Goal: Task Accomplishment & Management: Manage account settings

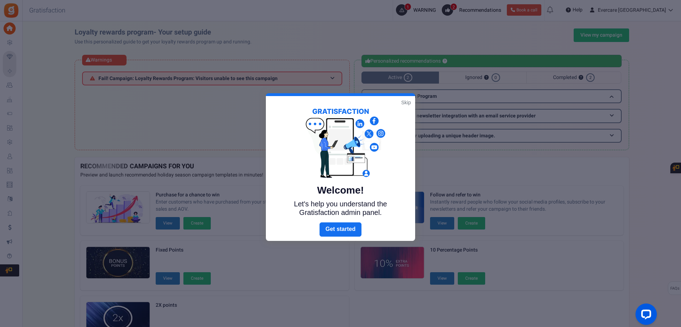
click at [406, 102] on link "Skip" at bounding box center [406, 102] width 10 height 7
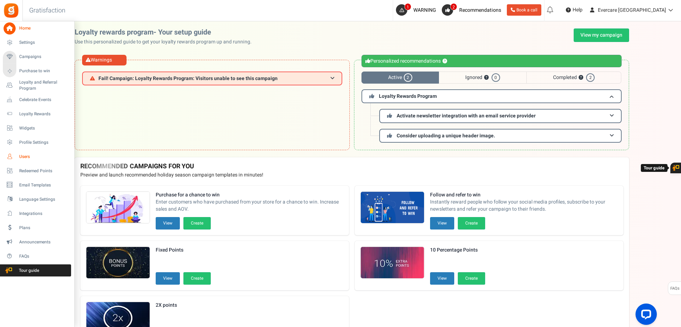
click at [28, 156] on span "Users" at bounding box center [44, 157] width 50 height 6
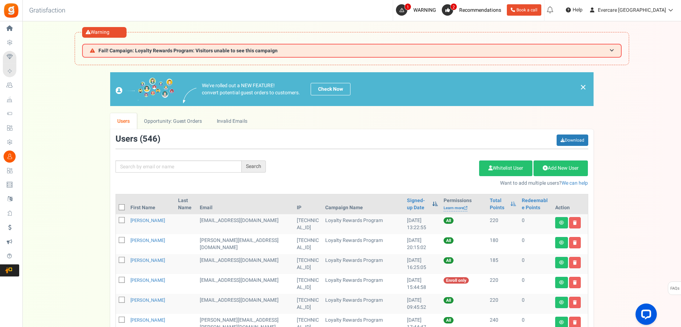
click at [432, 204] on span at bounding box center [435, 203] width 6 height 5
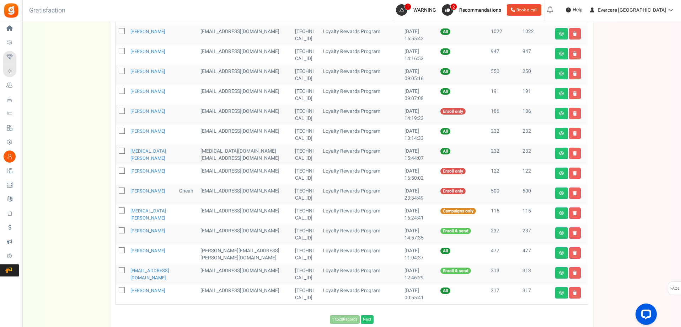
scroll to position [353, 0]
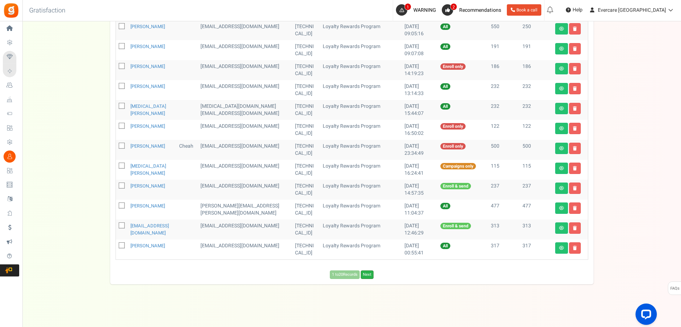
click at [367, 273] on link "Next" at bounding box center [367, 274] width 13 height 9
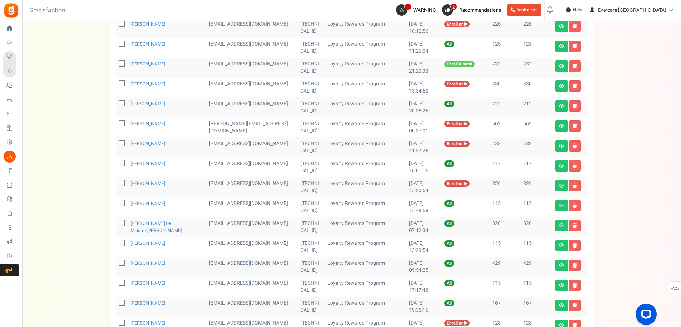
scroll to position [199, 0]
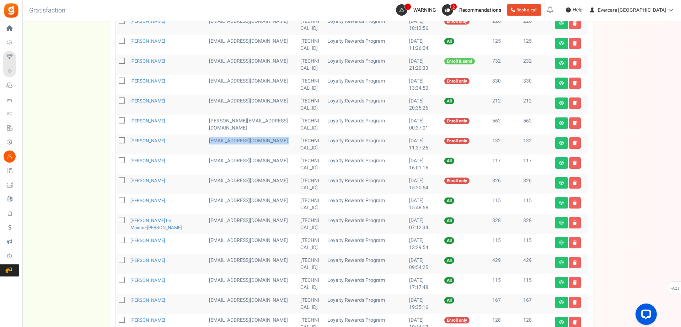
drag, startPoint x: 204, startPoint y: 140, endPoint x: 264, endPoint y: 139, distance: 60.5
click at [265, 139] on td "[EMAIL_ADDRESS][DOMAIN_NAME]" at bounding box center [251, 144] width 91 height 20
copy td "[EMAIL_ADDRESS][DOMAIN_NAME]"
click at [120, 140] on icon at bounding box center [122, 141] width 5 height 5
click at [116, 140] on input "checkbox" at bounding box center [114, 141] width 5 height 5
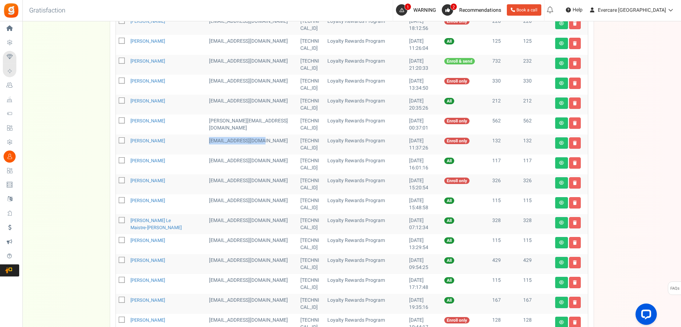
checkbox input "true"
drag, startPoint x: 217, startPoint y: 123, endPoint x: 219, endPoint y: 128, distance: 4.8
click at [219, 128] on td "[PERSON_NAME][EMAIL_ADDRESS][DOMAIN_NAME]" at bounding box center [251, 125] width 91 height 20
copy td "[PERSON_NAME][EMAIL_ADDRESS][DOMAIN_NAME]"
drag, startPoint x: 206, startPoint y: 161, endPoint x: 161, endPoint y: 157, distance: 44.6
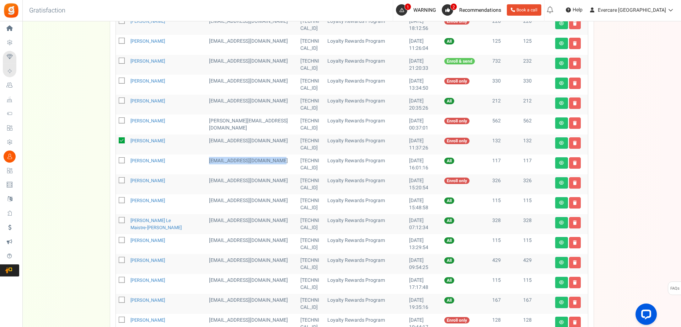
click at [216, 167] on td "[EMAIL_ADDRESS][DOMAIN_NAME]" at bounding box center [251, 164] width 91 height 20
copy td "[EMAIL_ADDRESS][DOMAIN_NAME]"
click at [121, 162] on icon at bounding box center [122, 161] width 5 height 5
click at [116, 162] on input "checkbox" at bounding box center [114, 161] width 5 height 5
checkbox input "true"
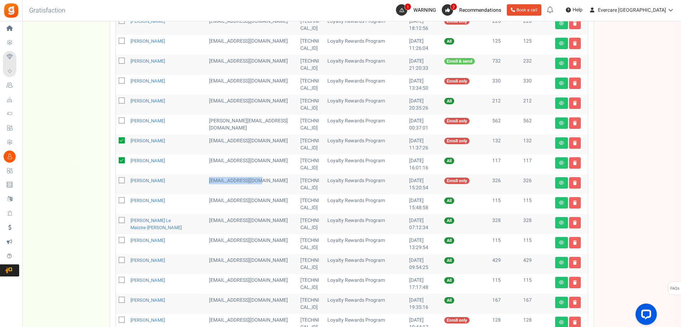
drag, startPoint x: 206, startPoint y: 181, endPoint x: 228, endPoint y: 185, distance: 22.7
click at [264, 181] on td "[EMAIL_ADDRESS][DOMAIN_NAME]" at bounding box center [251, 184] width 91 height 20
copy td "[EMAIL_ADDRESS][DOMAIN_NAME]"
click at [123, 180] on icon at bounding box center [122, 181] width 5 height 5
click at [116, 180] on input "checkbox" at bounding box center [114, 181] width 5 height 5
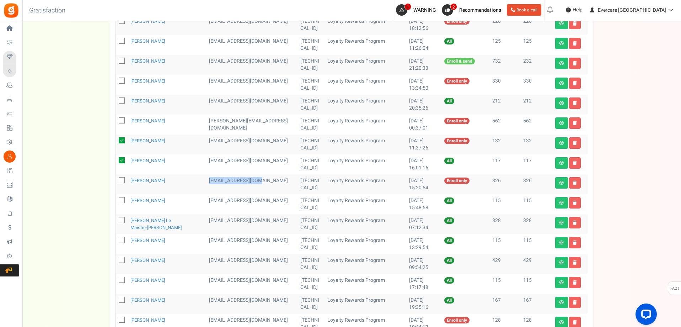
checkbox input "true"
click at [121, 202] on icon at bounding box center [122, 200] width 5 height 5
click at [116, 202] on input "checkbox" at bounding box center [114, 200] width 5 height 5
checkbox input "true"
drag, startPoint x: 207, startPoint y: 221, endPoint x: 190, endPoint y: 225, distance: 18.0
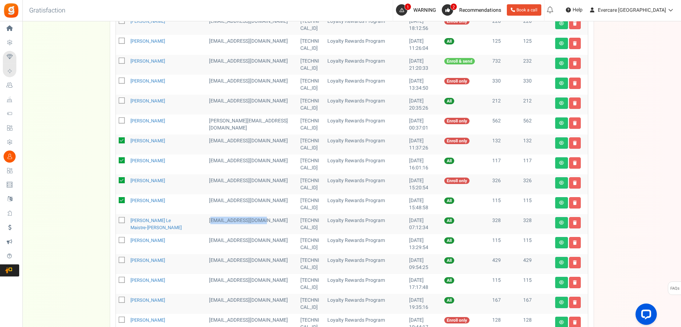
click at [262, 220] on td "[EMAIL_ADDRESS][DOMAIN_NAME]" at bounding box center [251, 224] width 91 height 20
click at [217, 232] on td "[EMAIL_ADDRESS][DOMAIN_NAME]" at bounding box center [251, 224] width 91 height 20
drag, startPoint x: 206, startPoint y: 221, endPoint x: 258, endPoint y: 220, distance: 52.3
click at [258, 220] on td "[EMAIL_ADDRESS][DOMAIN_NAME]" at bounding box center [251, 224] width 91 height 20
copy td "[EMAIL_ADDRESS][DOMAIN_NAME]"
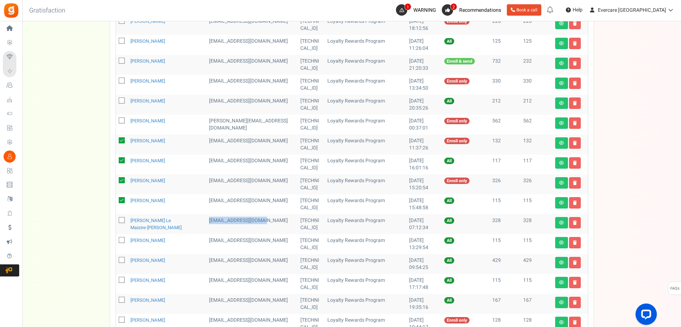
click at [120, 221] on icon at bounding box center [122, 220] width 5 height 5
click at [116, 221] on input "checkbox" at bounding box center [114, 220] width 5 height 5
checkbox input "true"
drag, startPoint x: 206, startPoint y: 241, endPoint x: 265, endPoint y: 240, distance: 58.7
click at [265, 240] on td "[EMAIL_ADDRESS][DOMAIN_NAME]" at bounding box center [251, 244] width 91 height 20
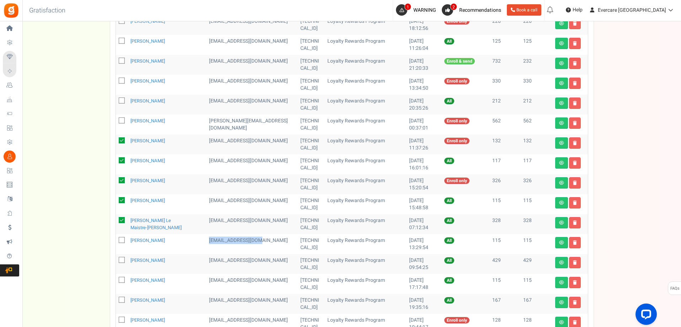
copy td "[EMAIL_ADDRESS][DOMAIN_NAME]"
click at [122, 241] on icon at bounding box center [122, 240] width 5 height 5
click at [116, 241] on input "checkbox" at bounding box center [114, 240] width 5 height 5
checkbox input "true"
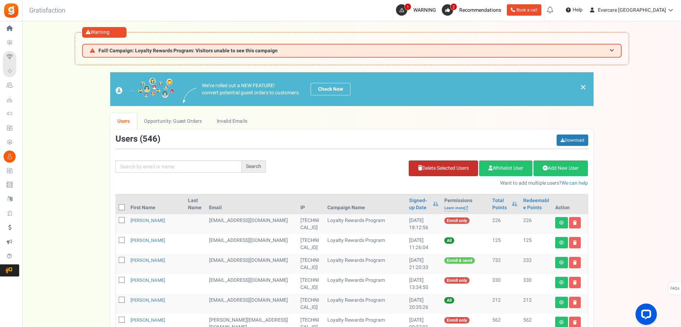
click at [459, 169] on link "Delete Selected Users" at bounding box center [443, 168] width 69 height 16
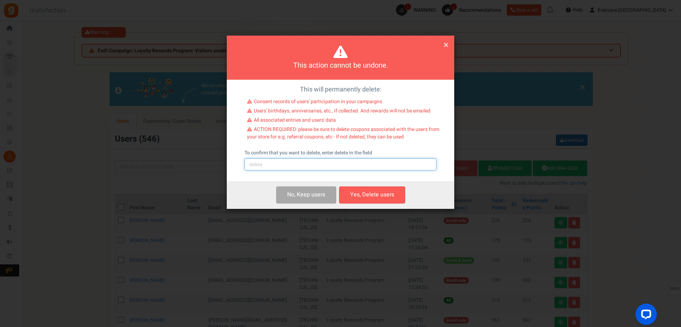
click at [270, 163] on input "text" at bounding box center [341, 164] width 192 height 12
type input "delete"
click at [371, 194] on button "Yes, Delete users" at bounding box center [372, 194] width 66 height 17
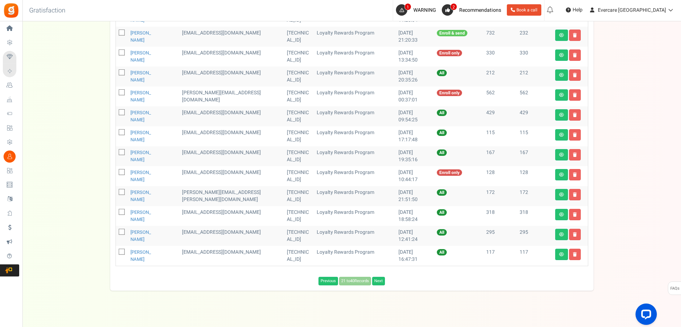
scroll to position [234, 0]
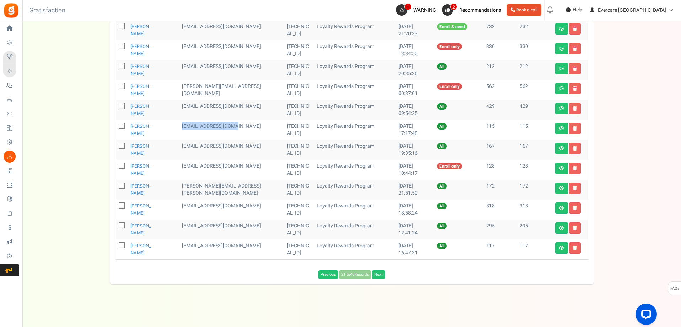
drag, startPoint x: 202, startPoint y: 127, endPoint x: 262, endPoint y: 131, distance: 60.2
click at [262, 131] on td "[EMAIL_ADDRESS][DOMAIN_NAME]" at bounding box center [231, 130] width 105 height 20
copy td "[EMAIL_ADDRESS][DOMAIN_NAME]"
click at [120, 125] on icon at bounding box center [122, 126] width 5 height 5
click at [116, 125] on input "checkbox" at bounding box center [114, 126] width 5 height 5
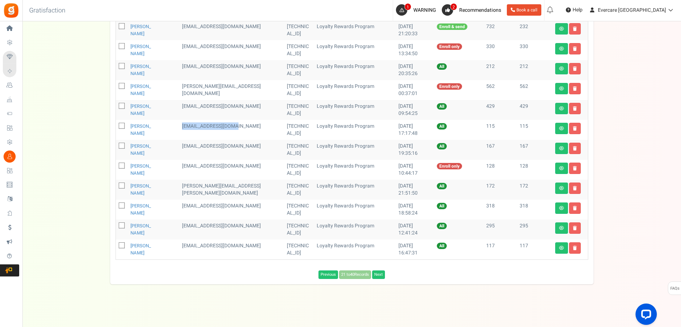
checkbox input "true"
drag, startPoint x: 202, startPoint y: 146, endPoint x: 246, endPoint y: 153, distance: 45.3
click at [254, 147] on td "[EMAIL_ADDRESS][DOMAIN_NAME]" at bounding box center [231, 150] width 105 height 20
copy td "[EMAIL_ADDRESS][DOMAIN_NAME]"
click at [121, 148] on icon at bounding box center [122, 146] width 5 height 5
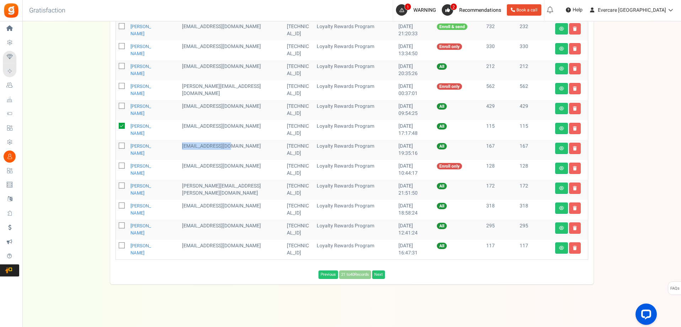
click at [116, 148] on input "checkbox" at bounding box center [114, 146] width 5 height 5
checkbox input "true"
drag, startPoint x: 201, startPoint y: 166, endPoint x: 229, endPoint y: 170, distance: 28.7
click at [226, 174] on td "[EMAIL_ADDRESS][DOMAIN_NAME]" at bounding box center [231, 170] width 105 height 20
copy td "[EMAIL_ADDRESS][DOMAIN_NAME]"
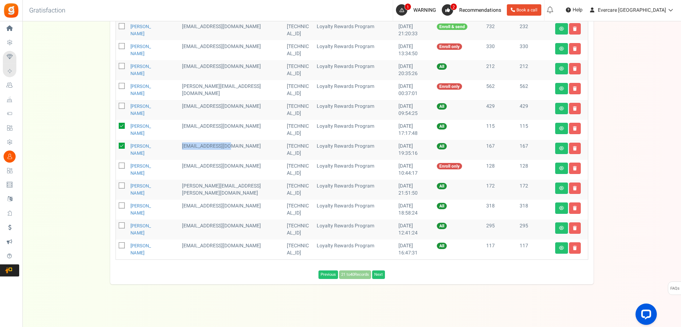
click at [122, 165] on icon at bounding box center [122, 166] width 5 height 5
click at [116, 165] on input "checkbox" at bounding box center [114, 166] width 5 height 5
checkbox input "true"
drag, startPoint x: 203, startPoint y: 186, endPoint x: 217, endPoint y: 195, distance: 16.6
click at [217, 195] on td "[PERSON_NAME][EMAIL_ADDRESS][PERSON_NAME][DOMAIN_NAME]" at bounding box center [231, 190] width 105 height 20
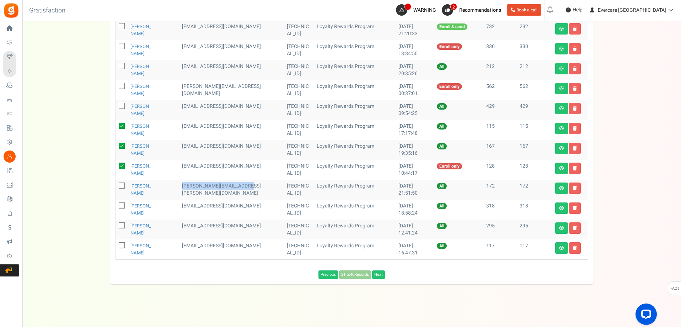
copy td "[PERSON_NAME][EMAIL_ADDRESS][PERSON_NAME][DOMAIN_NAME]"
click at [182, 275] on div "Previous 21 to 40 Records Next Loading..." at bounding box center [352, 274] width 484 height 9
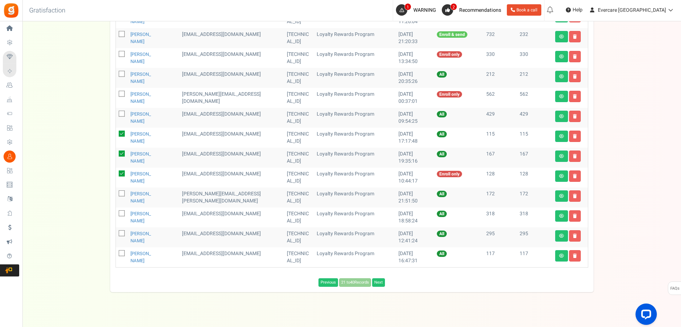
scroll to position [0, 0]
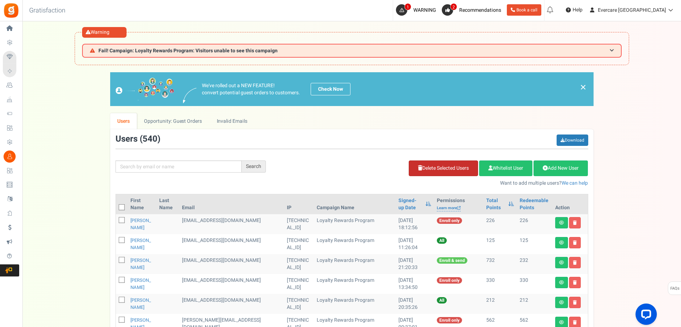
click at [434, 168] on link "Delete Selected Users" at bounding box center [443, 168] width 69 height 16
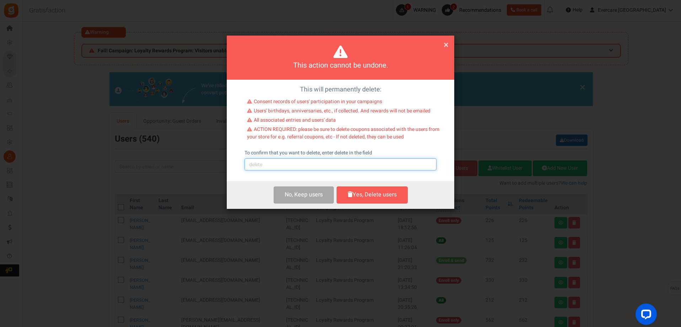
click at [302, 161] on input "text" at bounding box center [341, 164] width 192 height 12
type input "delete"
click at [384, 196] on button "Yes, Delete users" at bounding box center [372, 194] width 71 height 17
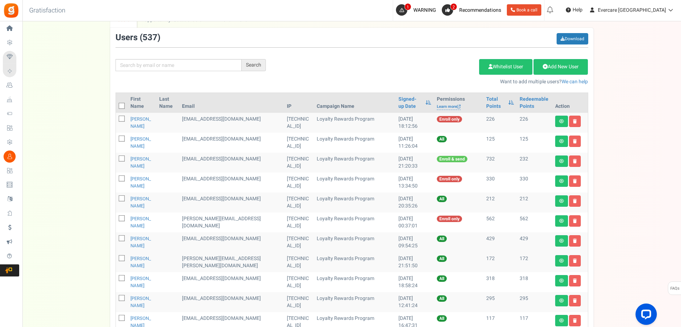
scroll to position [154, 0]
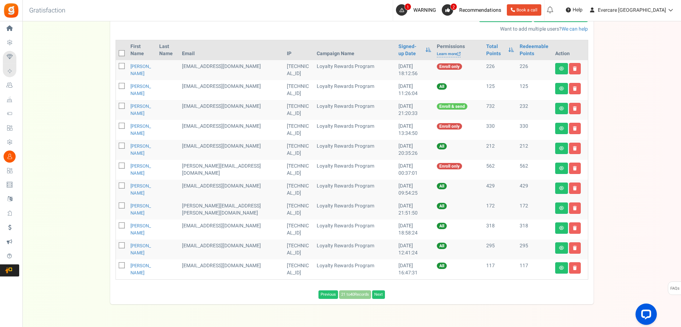
click at [122, 207] on icon at bounding box center [122, 206] width 5 height 5
click at [116, 207] on input "checkbox" at bounding box center [114, 206] width 5 height 5
checkbox input "true"
drag, startPoint x: 206, startPoint y: 225, endPoint x: 198, endPoint y: 241, distance: 17.7
click at [221, 235] on td "[EMAIL_ADDRESS][DOMAIN_NAME]" at bounding box center [231, 229] width 105 height 20
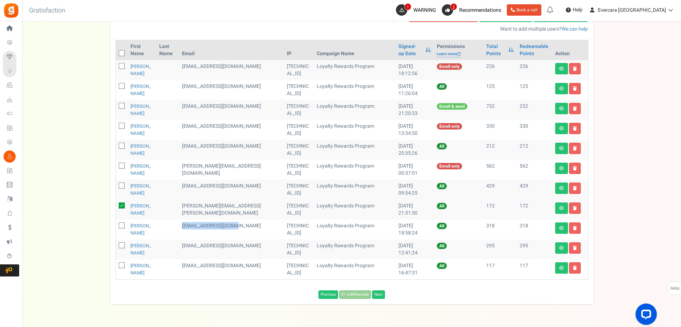
click at [120, 226] on icon at bounding box center [122, 226] width 5 height 5
click at [116, 226] on input "checkbox" at bounding box center [114, 226] width 5 height 5
checkbox input "true"
drag, startPoint x: 204, startPoint y: 245, endPoint x: 211, endPoint y: 255, distance: 11.9
click at [214, 253] on td "[EMAIL_ADDRESS][DOMAIN_NAME]" at bounding box center [231, 249] width 105 height 20
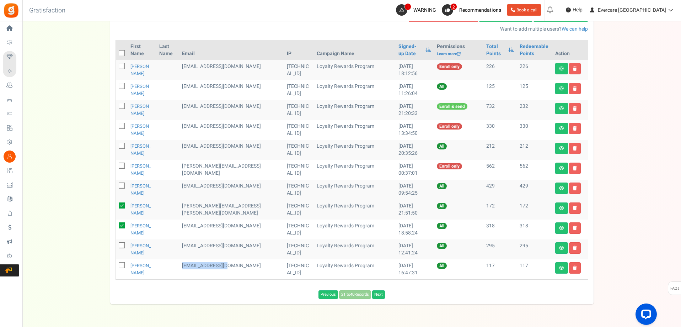
drag, startPoint x: 202, startPoint y: 265, endPoint x: 252, endPoint y: 264, distance: 49.8
click at [252, 264] on td "[EMAIL_ADDRESS][DOMAIN_NAME]" at bounding box center [231, 269] width 105 height 20
click at [122, 266] on icon at bounding box center [122, 266] width 5 height 5
click at [116, 266] on input "checkbox" at bounding box center [114, 266] width 5 height 5
checkbox input "true"
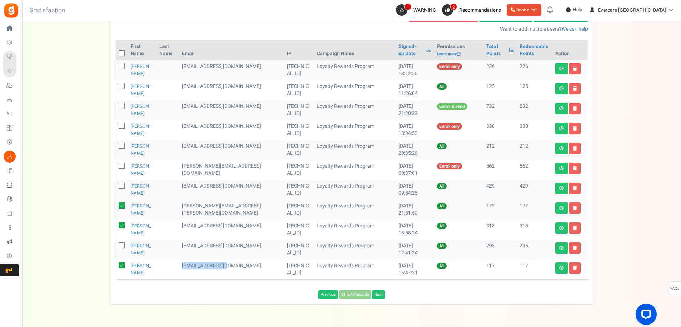
scroll to position [0, 0]
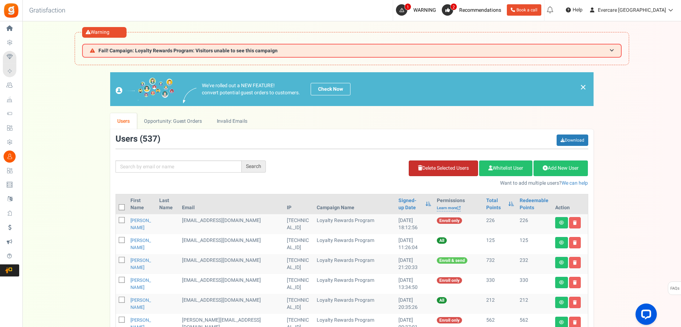
click at [435, 170] on link "Delete Selected Users" at bounding box center [443, 168] width 69 height 16
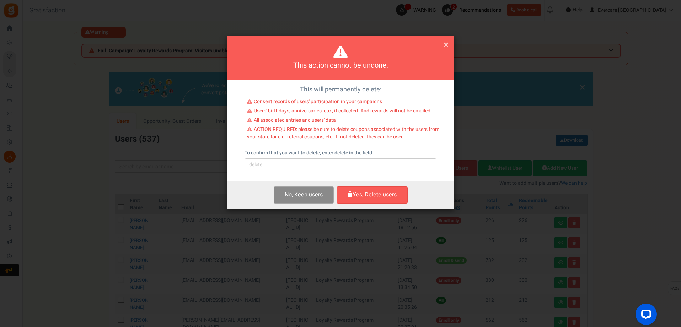
click at [304, 197] on button "No, Keep user s" at bounding box center [304, 194] width 60 height 17
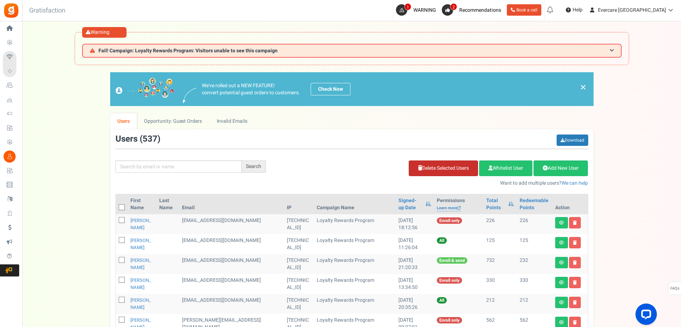
click at [445, 170] on link "Delete Selected Users" at bounding box center [443, 168] width 69 height 16
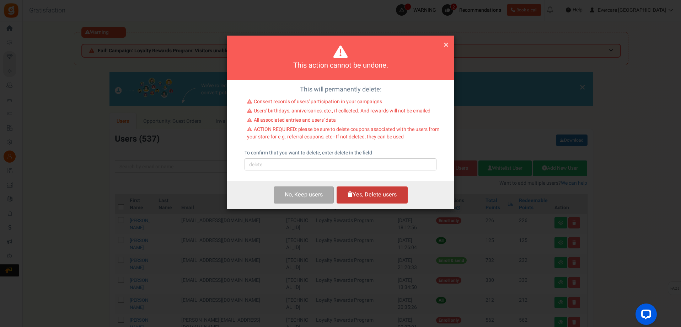
click at [358, 196] on button "Yes, Delete users" at bounding box center [372, 194] width 71 height 17
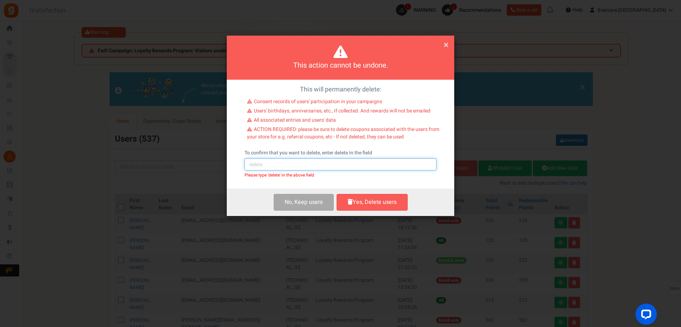
click at [274, 166] on input "text" at bounding box center [341, 164] width 192 height 12
type input "delete"
click at [365, 206] on button "Yes, Delete users" at bounding box center [372, 202] width 71 height 17
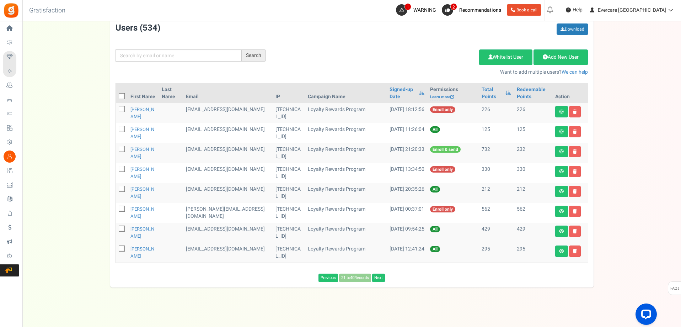
scroll to position [114, 0]
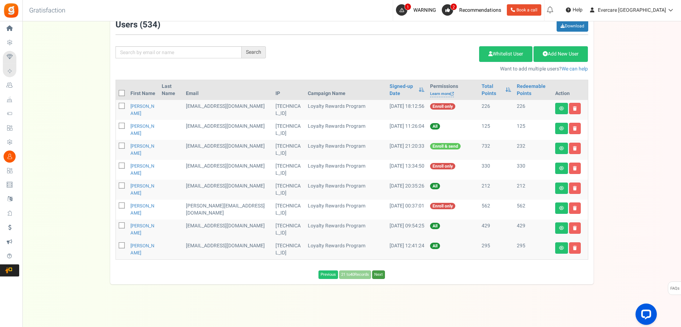
click at [378, 274] on link "Next" at bounding box center [378, 274] width 13 height 9
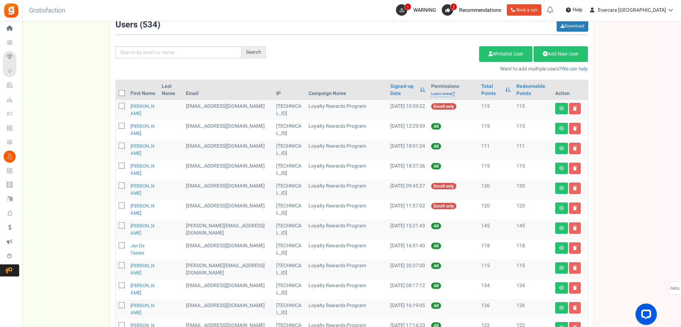
click at [195, 104] on td "[EMAIL_ADDRESS][DOMAIN_NAME]" at bounding box center [228, 110] width 90 height 20
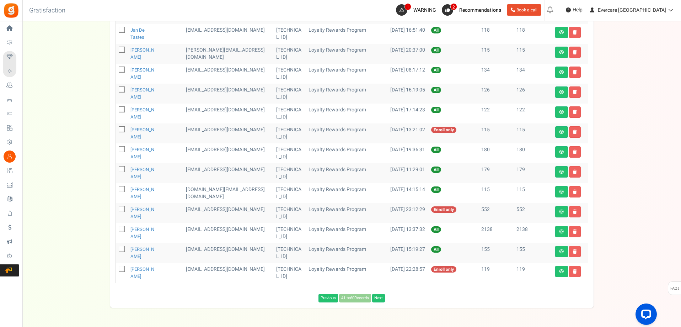
scroll to position [353, 0]
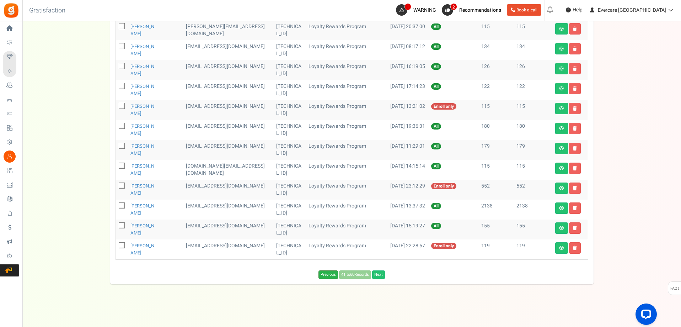
click at [324, 274] on link "Previous" at bounding box center [329, 274] width 20 height 9
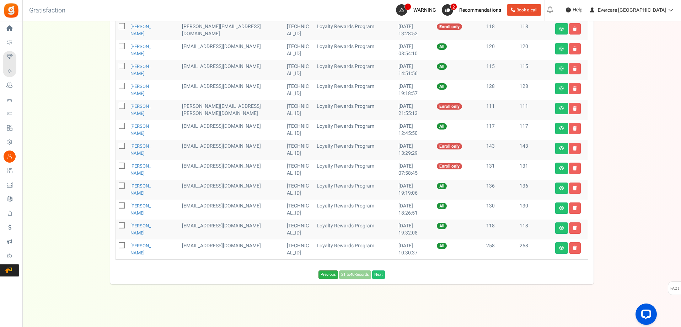
click at [324, 272] on link "Previous" at bounding box center [329, 274] width 20 height 9
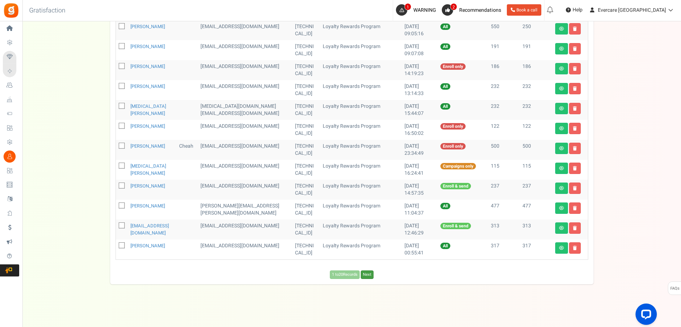
click at [369, 275] on link "Next" at bounding box center [367, 274] width 13 height 9
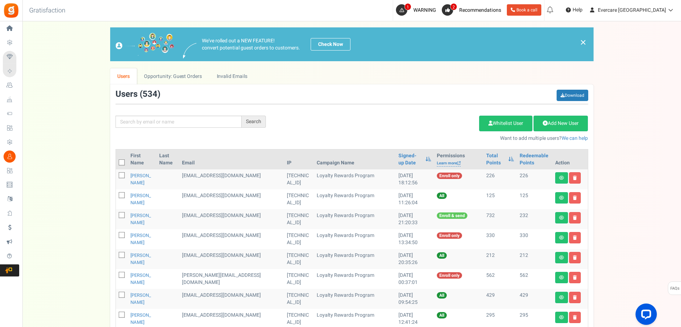
scroll to position [199, 0]
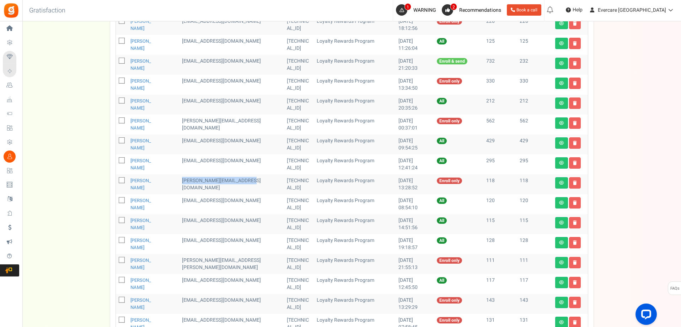
drag, startPoint x: 217, startPoint y: 189, endPoint x: 200, endPoint y: 180, distance: 19.4
click at [200, 180] on tr "[PERSON_NAME] [PERSON_NAME][EMAIL_ADDRESS][DOMAIN_NAME] [TECHNICAL_ID] Loyalty …" at bounding box center [352, 184] width 472 height 20
click at [121, 180] on icon at bounding box center [122, 181] width 5 height 5
click at [116, 180] on input "checkbox" at bounding box center [114, 181] width 5 height 5
checkbox input "true"
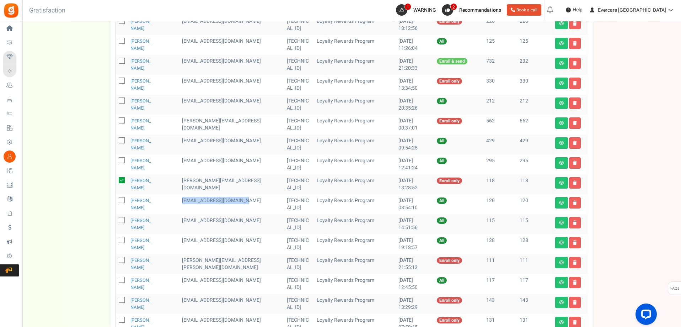
drag, startPoint x: 206, startPoint y: 209, endPoint x: 202, endPoint y: 202, distance: 8.1
click at [202, 202] on td "[EMAIL_ADDRESS][DOMAIN_NAME]" at bounding box center [231, 204] width 105 height 20
click at [120, 200] on icon at bounding box center [122, 200] width 5 height 5
click at [116, 200] on input "checkbox" at bounding box center [114, 200] width 5 height 5
checkbox input "true"
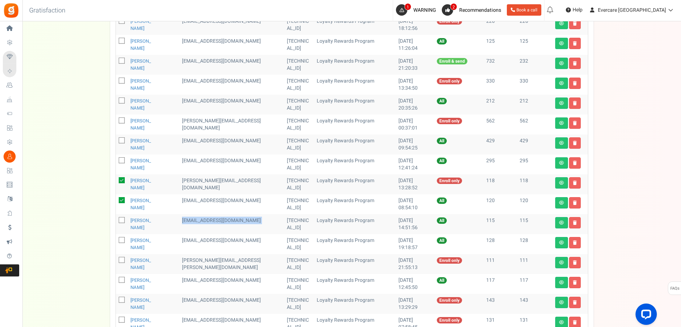
drag, startPoint x: 203, startPoint y: 221, endPoint x: 262, endPoint y: 222, distance: 59.0
click at [262, 222] on tr "[PERSON_NAME] [EMAIL_ADDRESS][DOMAIN_NAME] [TECHNICAL_ID] Loyalty Rewards Progr…" at bounding box center [352, 224] width 472 height 20
click at [122, 220] on icon at bounding box center [122, 220] width 5 height 5
click at [116, 220] on input "checkbox" at bounding box center [114, 220] width 5 height 5
checkbox input "true"
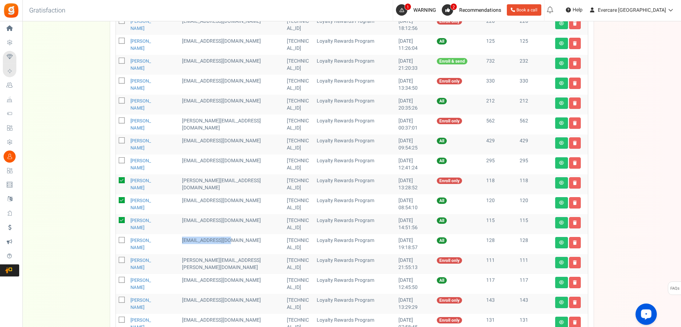
drag, startPoint x: 250, startPoint y: 240, endPoint x: 193, endPoint y: 234, distance: 57.5
click at [193, 234] on tr "[PERSON_NAME] [EMAIL_ADDRESS][DOMAIN_NAME] [TECHNICAL_ID] Loyalty Rewards Progr…" at bounding box center [352, 244] width 472 height 20
click at [121, 240] on icon at bounding box center [122, 240] width 5 height 5
click at [116, 240] on input "checkbox" at bounding box center [114, 240] width 5 height 5
checkbox input "true"
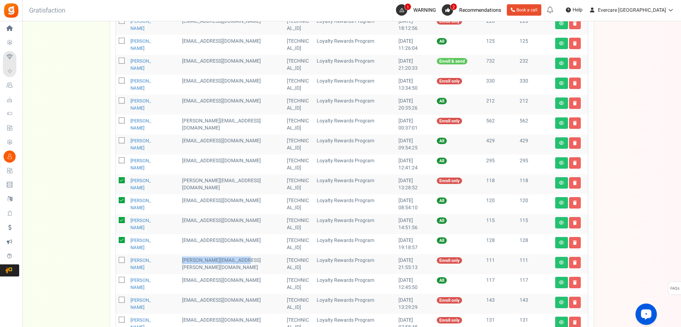
drag, startPoint x: 210, startPoint y: 267, endPoint x: 201, endPoint y: 259, distance: 12.6
click at [201, 259] on td "[PERSON_NAME][EMAIL_ADDRESS][PERSON_NAME][DOMAIN_NAME]" at bounding box center [231, 264] width 105 height 20
click at [122, 261] on icon at bounding box center [122, 260] width 5 height 5
click at [116, 261] on input "checkbox" at bounding box center [114, 260] width 5 height 5
checkbox input "true"
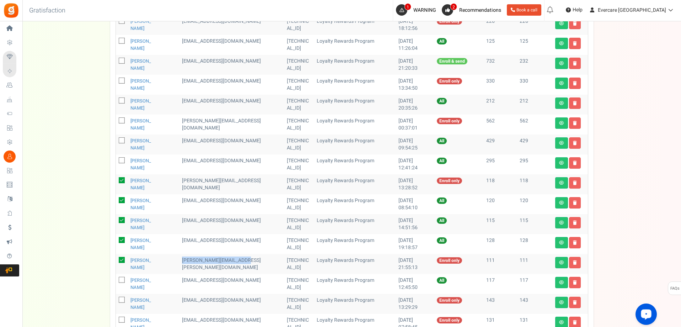
scroll to position [36, 0]
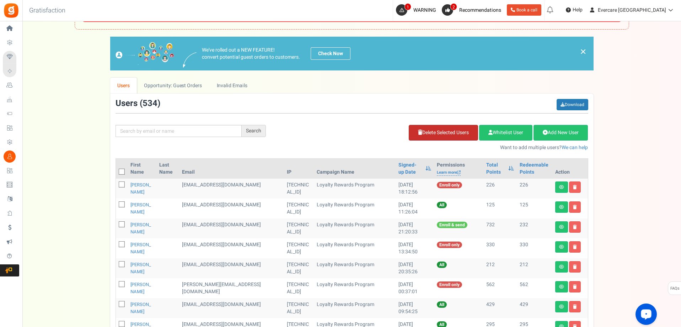
click at [452, 131] on link "Delete Selected Users" at bounding box center [443, 133] width 69 height 16
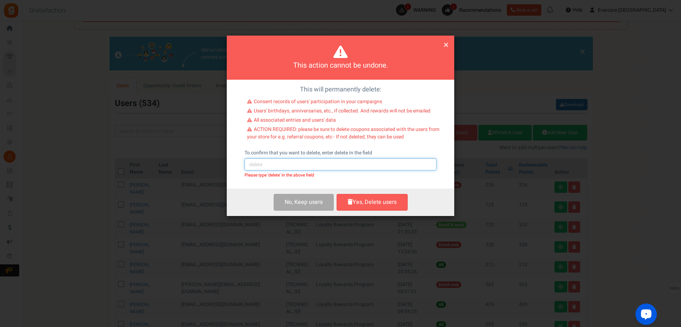
drag, startPoint x: 282, startPoint y: 162, endPoint x: 284, endPoint y: 167, distance: 5.4
click at [282, 162] on input "text" at bounding box center [341, 164] width 192 height 12
type input "delete"
click at [379, 203] on button "Yes, Delete users" at bounding box center [372, 202] width 71 height 17
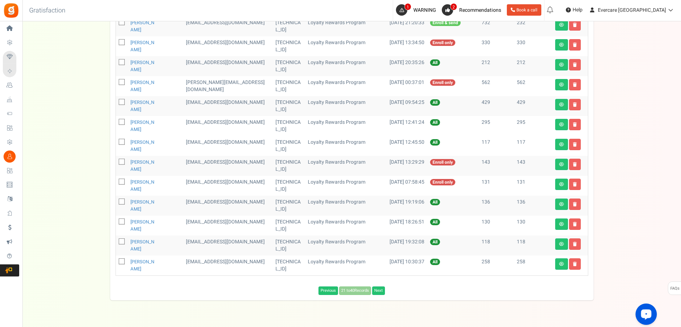
scroll to position [254, 0]
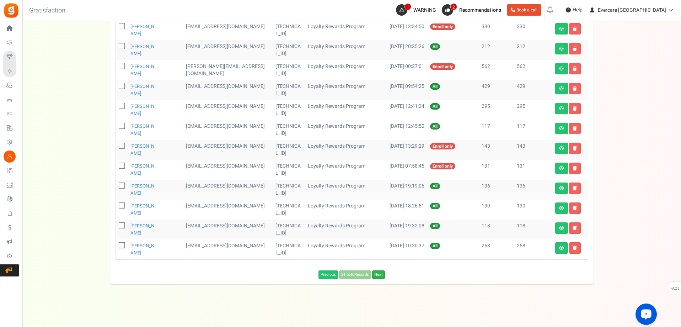
click at [383, 276] on link "Next" at bounding box center [378, 274] width 13 height 9
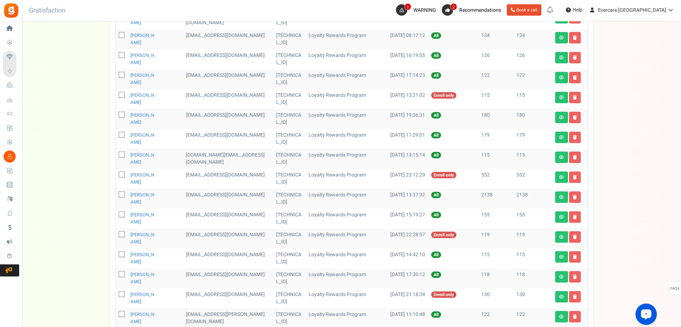
scroll to position [353, 0]
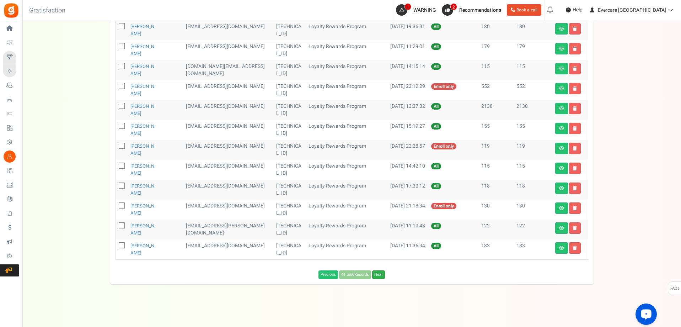
click at [380, 275] on link "Next" at bounding box center [378, 274] width 13 height 9
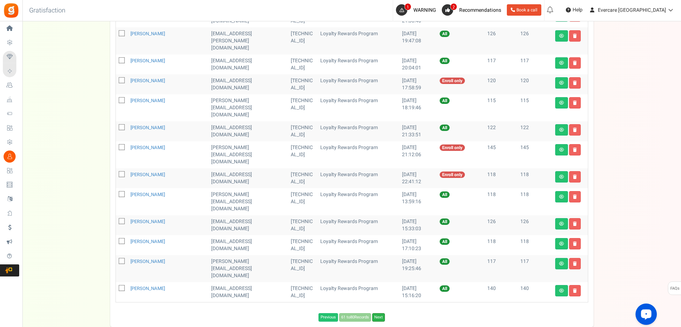
click at [381, 313] on link "Next" at bounding box center [378, 317] width 13 height 9
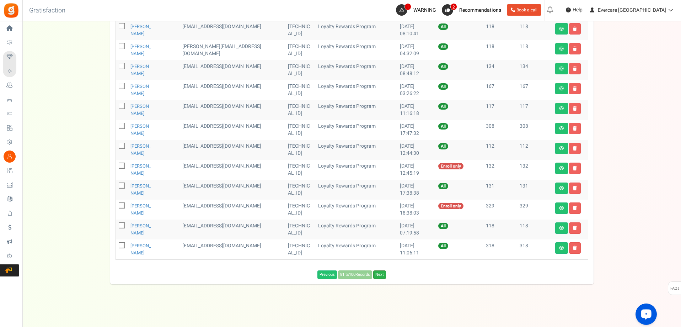
click at [382, 272] on link "Next" at bounding box center [379, 274] width 13 height 9
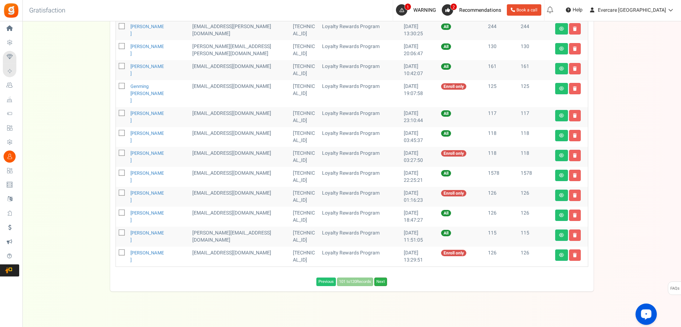
click at [382, 277] on link "Next" at bounding box center [380, 281] width 13 height 9
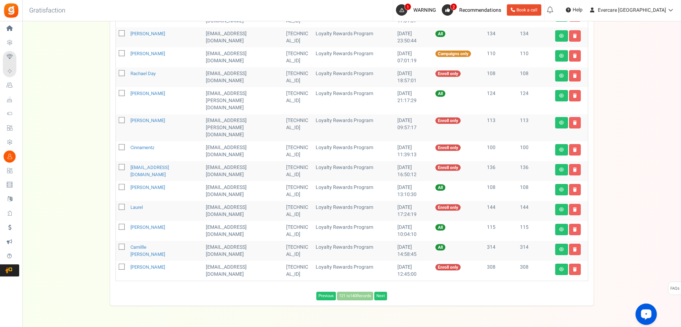
click at [121, 145] on icon at bounding box center [122, 147] width 5 height 5
click at [116, 145] on input "checkbox" at bounding box center [114, 147] width 5 height 5
checkbox input "true"
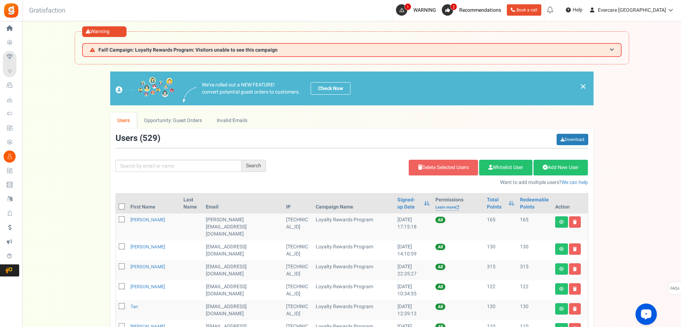
scroll to position [0, 0]
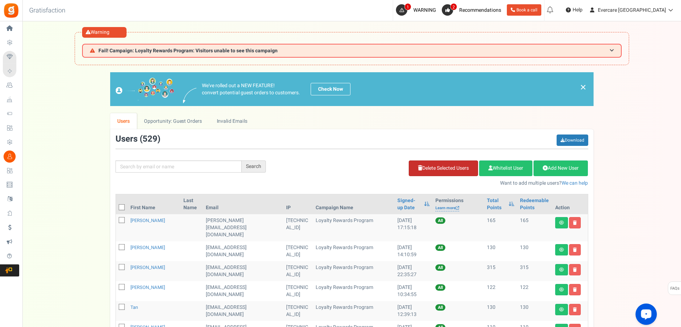
click at [443, 167] on link "Delete Selected Users" at bounding box center [443, 168] width 69 height 16
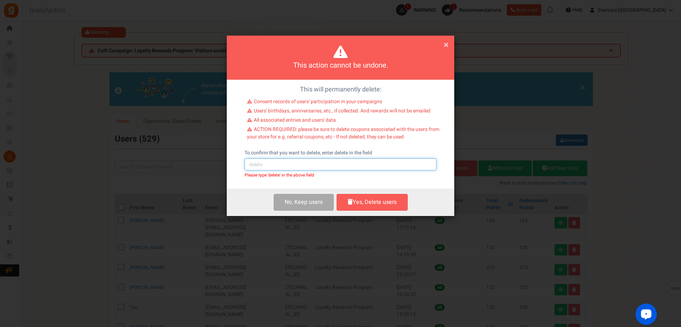
click at [291, 163] on input "text" at bounding box center [341, 164] width 192 height 12
type input "delete"
click at [366, 203] on button "Yes, Delete users" at bounding box center [372, 202] width 71 height 17
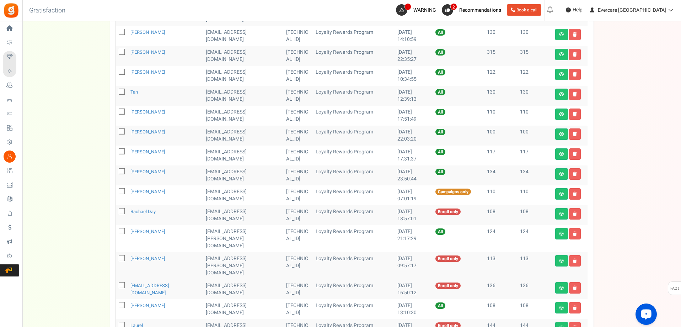
scroll to position [333, 0]
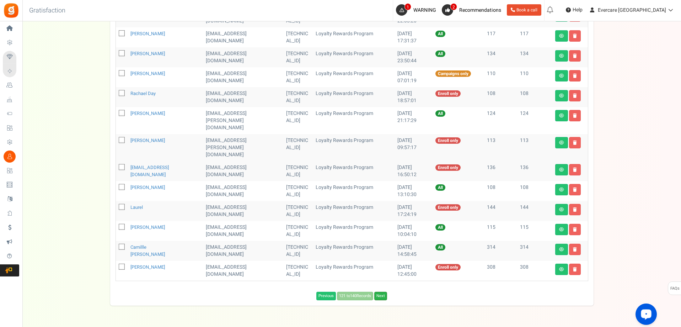
click at [382, 292] on link "Next" at bounding box center [380, 296] width 13 height 9
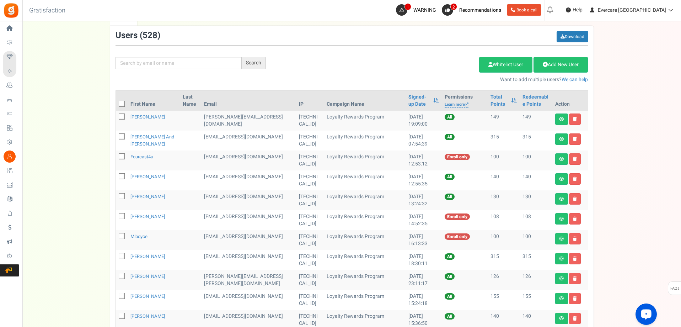
scroll to position [45, 0]
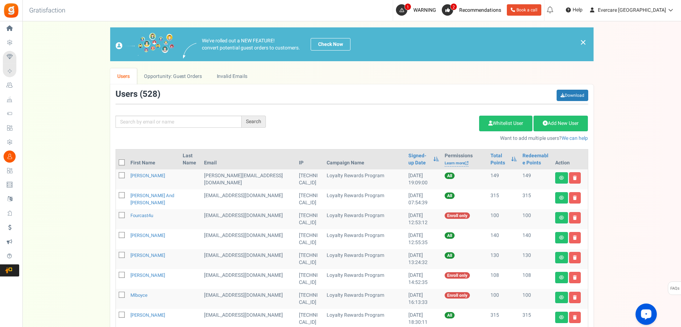
click at [122, 216] on icon at bounding box center [122, 215] width 5 height 5
click at [116, 216] on input "checkbox" at bounding box center [114, 215] width 5 height 5
checkbox input "true"
click at [448, 124] on link "Delete Selected Users" at bounding box center [443, 124] width 69 height 16
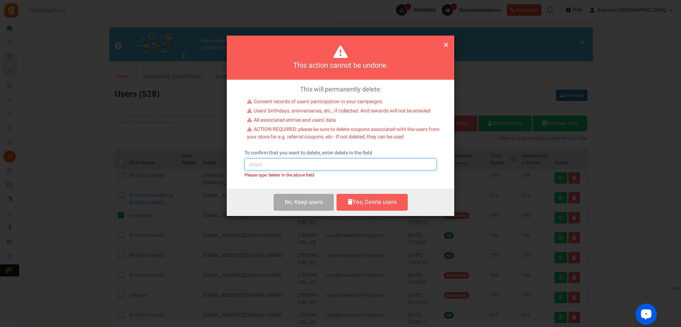
drag, startPoint x: 280, startPoint y: 161, endPoint x: 279, endPoint y: 165, distance: 3.6
click at [280, 161] on input "text" at bounding box center [341, 164] width 192 height 12
type input "delete"
click at [379, 204] on button "Yes, Delete users" at bounding box center [372, 202] width 71 height 17
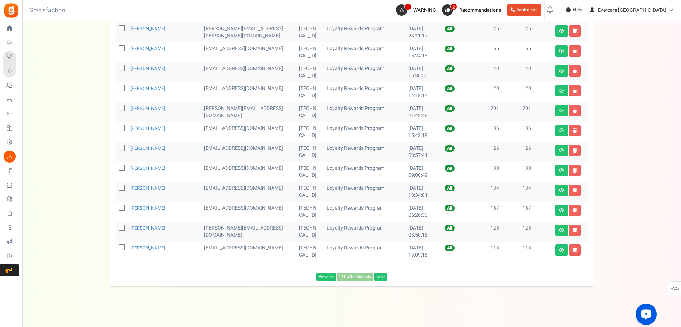
scroll to position [333, 0]
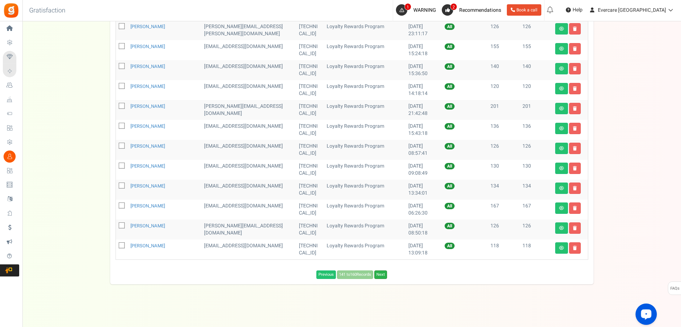
click at [380, 275] on link "Next" at bounding box center [380, 274] width 13 height 9
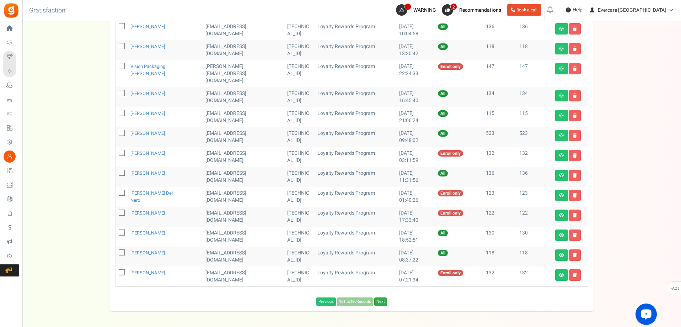
click at [383, 297] on link "Next" at bounding box center [380, 301] width 13 height 9
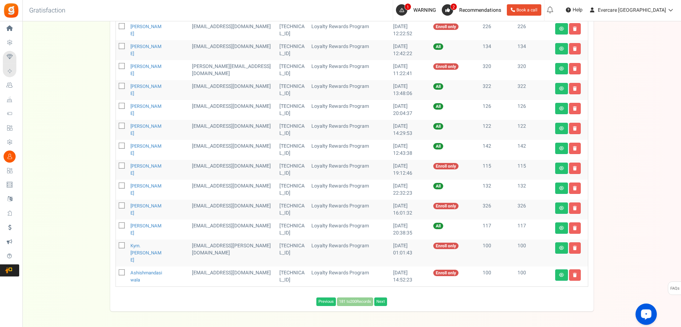
click at [121, 271] on icon at bounding box center [122, 273] width 5 height 5
click at [116, 271] on input "checkbox" at bounding box center [114, 273] width 5 height 5
checkbox input "true"
click at [122, 244] on icon at bounding box center [122, 246] width 5 height 5
click at [116, 244] on input "checkbox" at bounding box center [114, 246] width 5 height 5
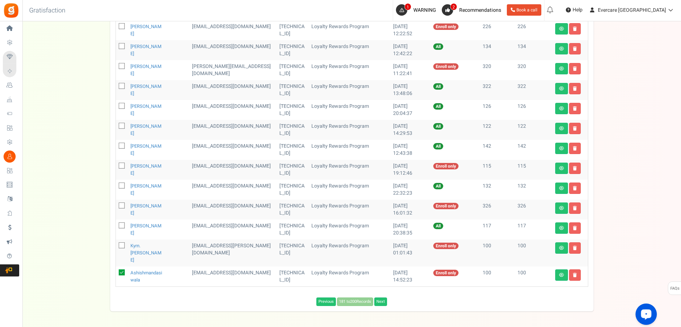
checkbox input "true"
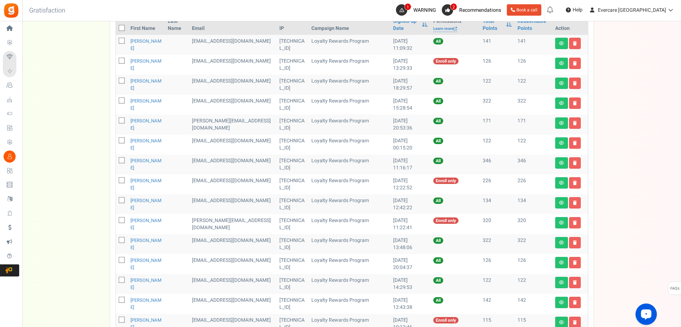
scroll to position [25, 0]
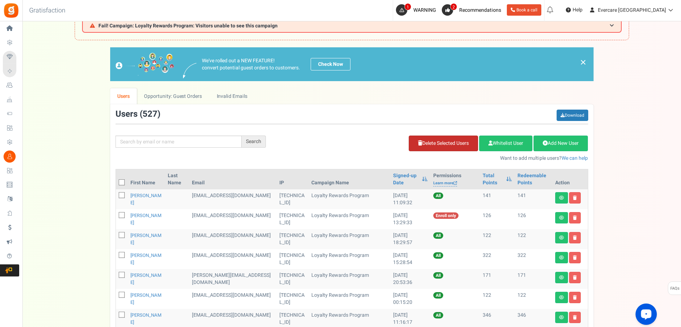
click at [448, 142] on link "Delete Selected Users" at bounding box center [443, 143] width 69 height 16
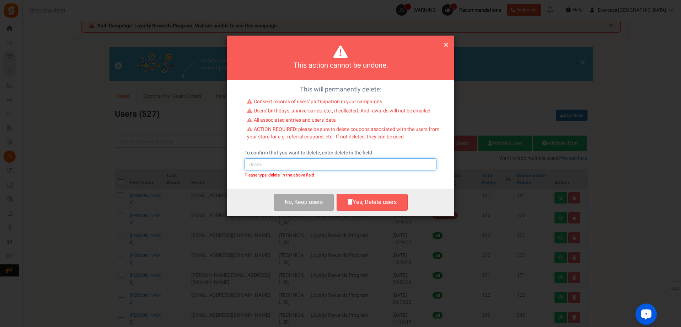
click at [288, 166] on input "text" at bounding box center [341, 164] width 192 height 12
type input "delete"
click at [365, 201] on button "Yes, Delete users" at bounding box center [372, 202] width 71 height 17
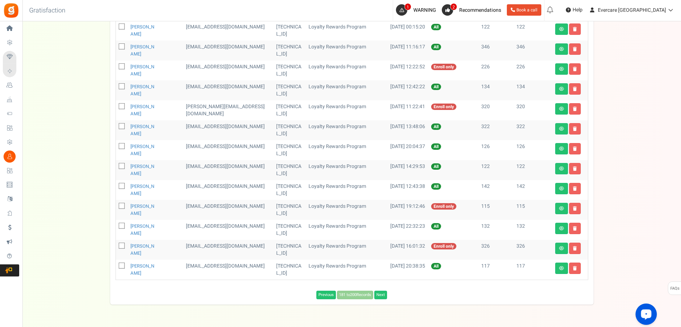
scroll to position [313, 0]
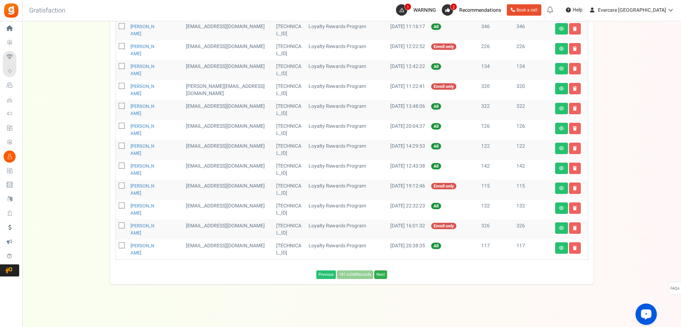
click at [383, 275] on link "Next" at bounding box center [380, 274] width 13 height 9
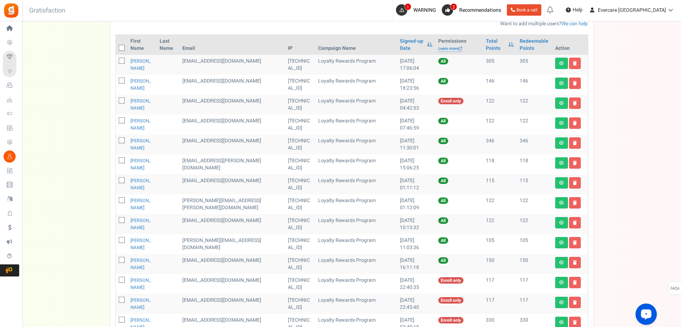
scroll to position [353, 0]
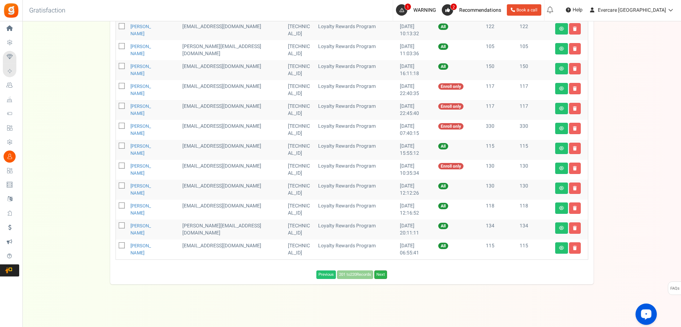
click at [381, 272] on link "Next" at bounding box center [380, 274] width 13 height 9
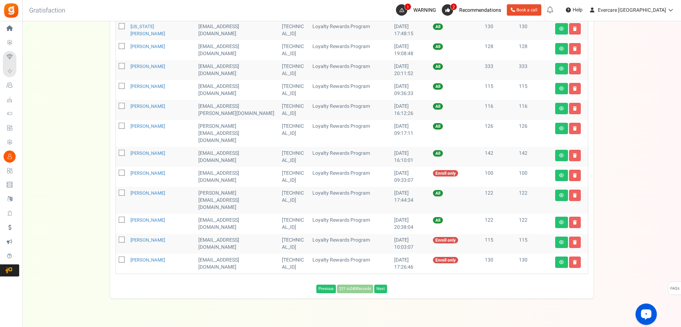
click at [122, 171] on icon at bounding box center [122, 173] width 5 height 5
click at [116, 171] on input "checkbox" at bounding box center [114, 173] width 5 height 5
checkbox input "true"
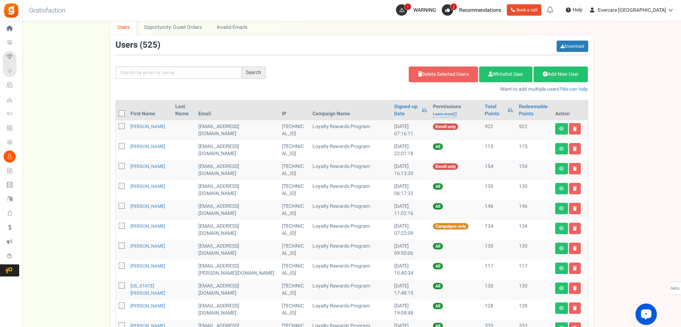
scroll to position [0, 0]
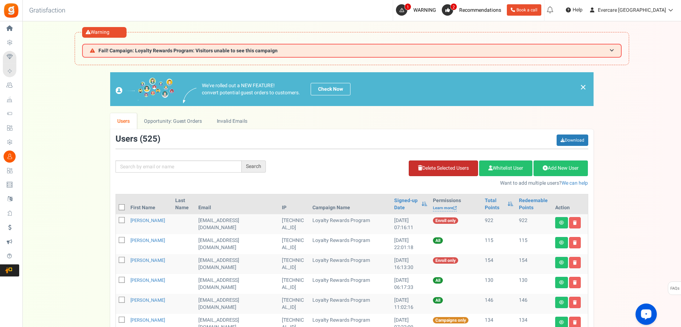
click at [437, 170] on link "Delete Selected Users" at bounding box center [443, 168] width 69 height 16
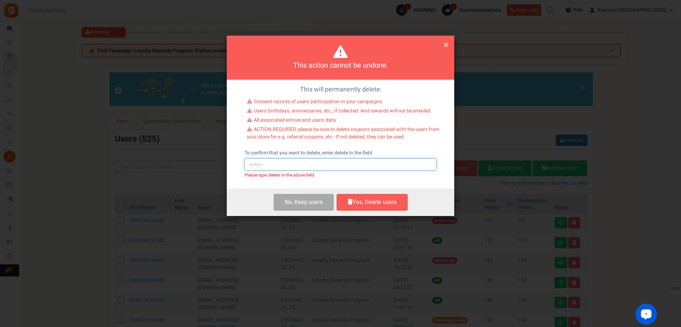
click at [297, 164] on input "text" at bounding box center [341, 164] width 192 height 12
type input "delete"
click at [371, 200] on button "Yes, Delete users" at bounding box center [372, 202] width 71 height 17
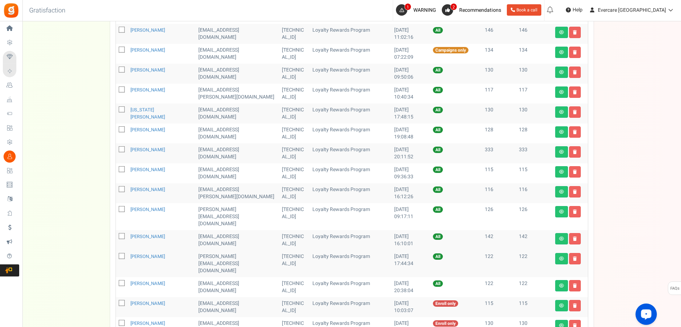
scroll to position [333, 0]
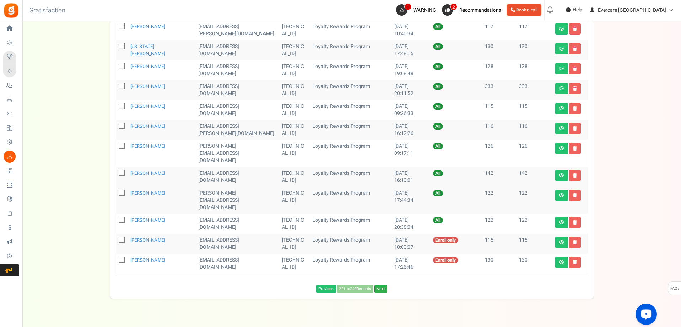
click at [385, 284] on link "Next" at bounding box center [380, 288] width 13 height 9
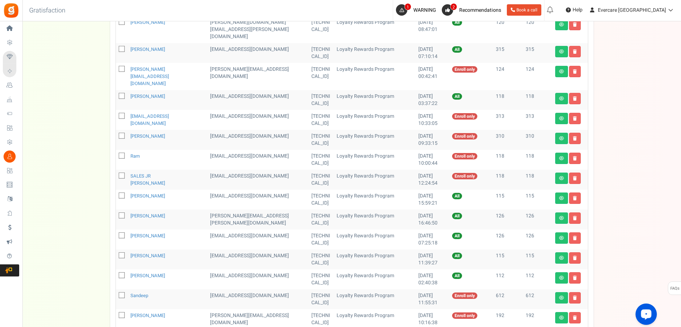
scroll to position [353, 0]
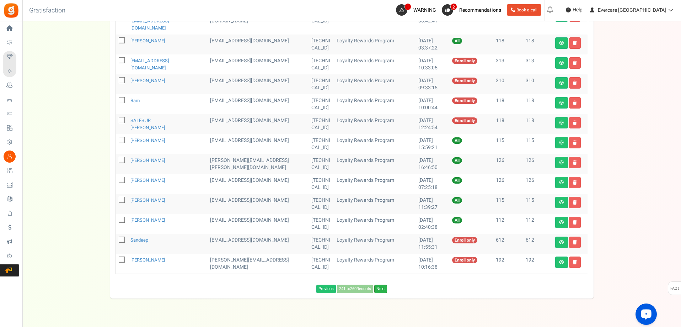
click at [382, 284] on link "Next" at bounding box center [380, 288] width 13 height 9
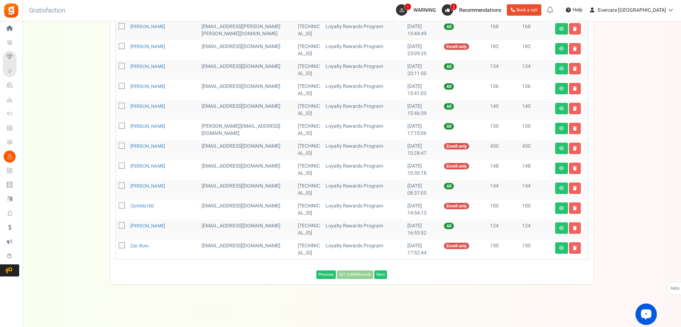
click at [123, 206] on icon at bounding box center [122, 206] width 5 height 5
click at [116, 206] on input "checkbox" at bounding box center [114, 206] width 5 height 5
checkbox input "true"
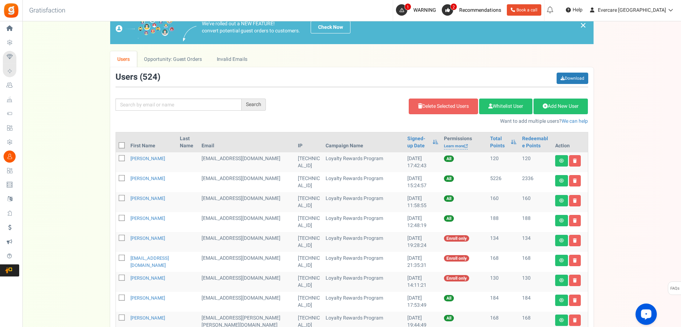
scroll to position [0, 0]
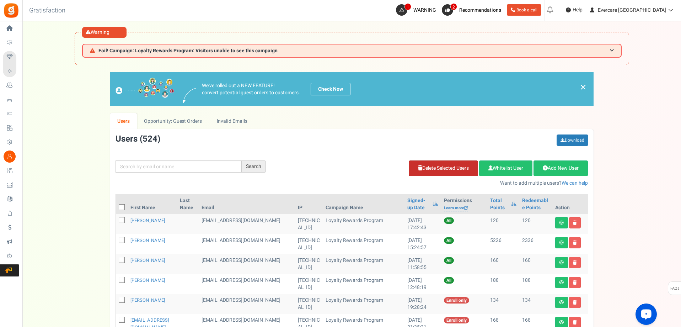
click at [444, 168] on link "Delete Selected Users" at bounding box center [443, 168] width 69 height 16
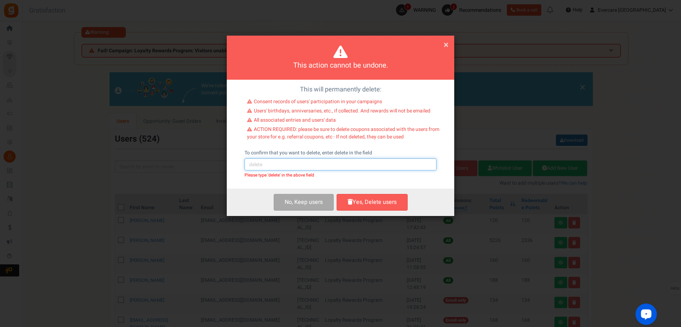
click at [282, 166] on input "text" at bounding box center [341, 164] width 192 height 12
type input "delete"
click at [383, 202] on button "Yes, Delete users" at bounding box center [372, 202] width 71 height 17
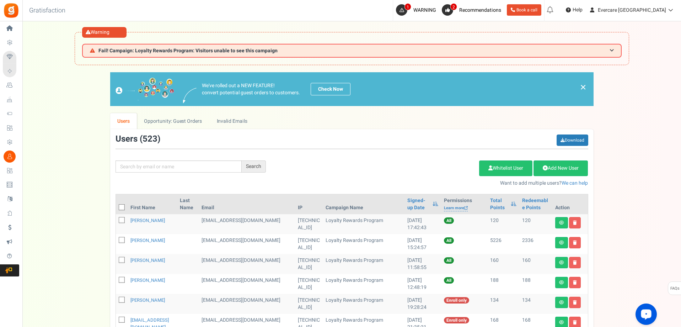
scroll to position [308, 0]
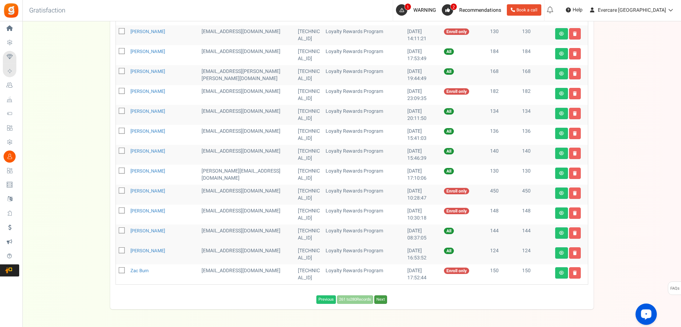
click at [381, 299] on link "Next" at bounding box center [380, 299] width 13 height 9
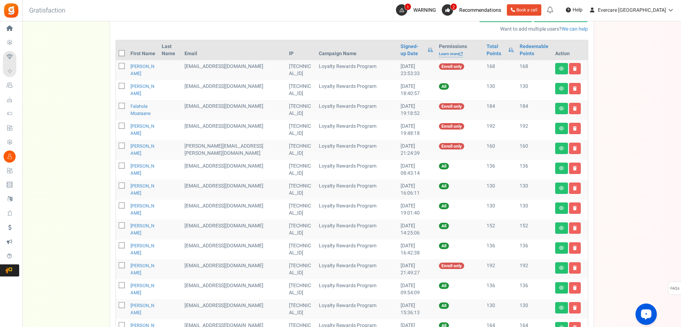
scroll to position [353, 0]
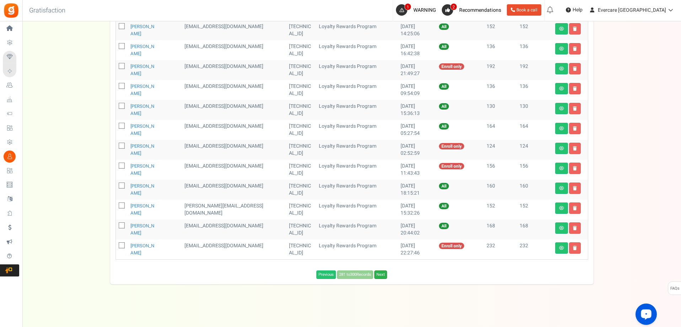
click at [385, 275] on link "Next" at bounding box center [380, 274] width 13 height 9
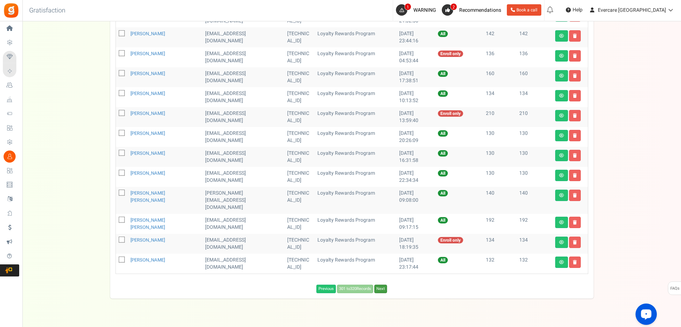
click at [384, 284] on link "Next" at bounding box center [380, 288] width 13 height 9
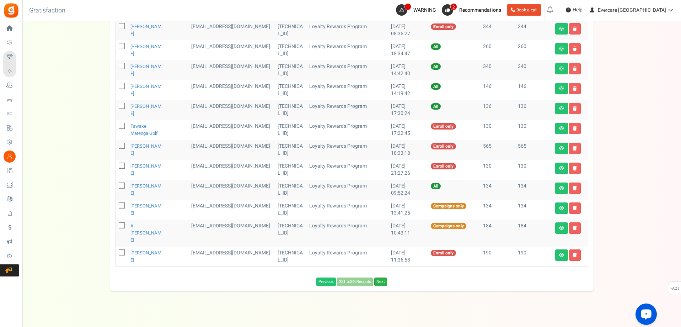
click at [382, 277] on link "Next" at bounding box center [380, 281] width 13 height 9
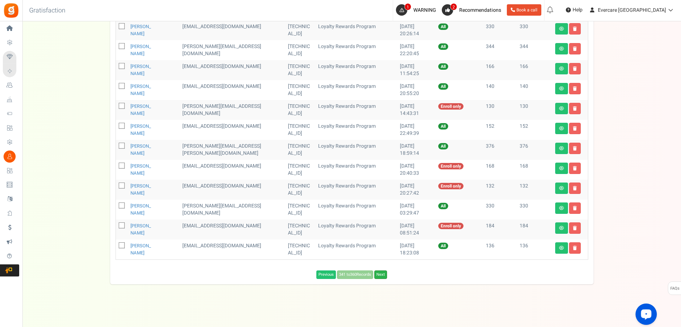
click at [384, 273] on link "Next" at bounding box center [380, 274] width 13 height 9
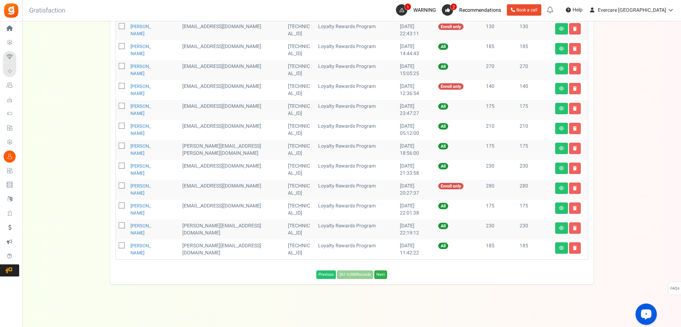
click at [383, 275] on link "Next" at bounding box center [380, 274] width 13 height 9
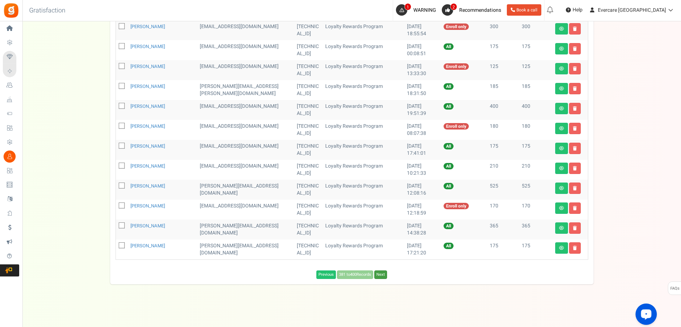
click at [382, 276] on link "Next" at bounding box center [380, 274] width 13 height 9
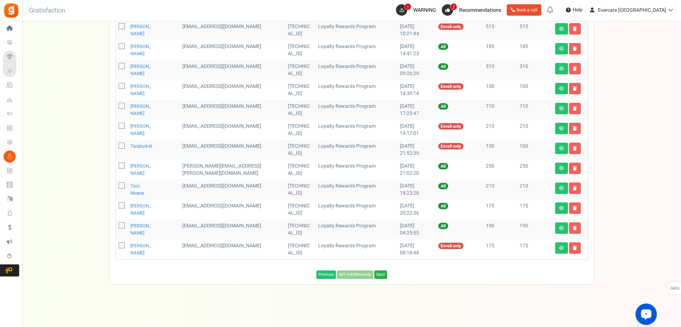
click at [383, 275] on link "Next" at bounding box center [380, 274] width 13 height 9
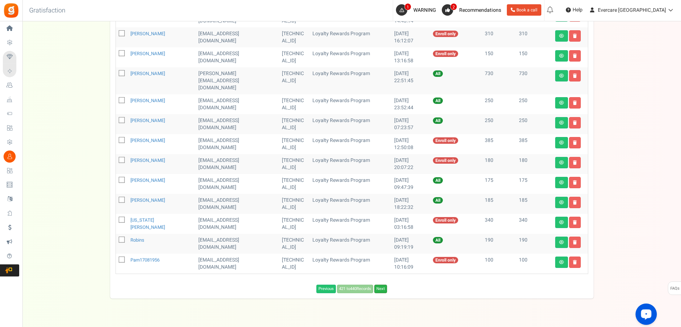
click at [383, 284] on link "Next" at bounding box center [380, 288] width 13 height 9
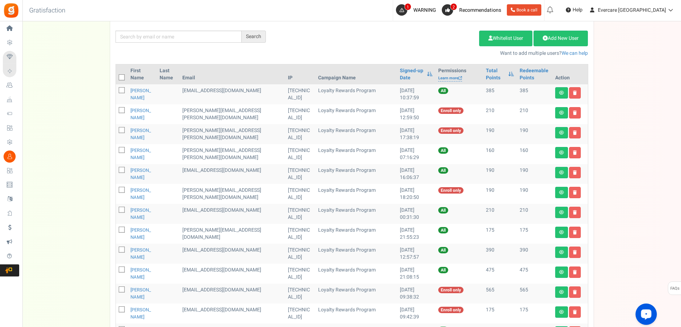
scroll to position [45, 0]
